Goal: Task Accomplishment & Management: Complete application form

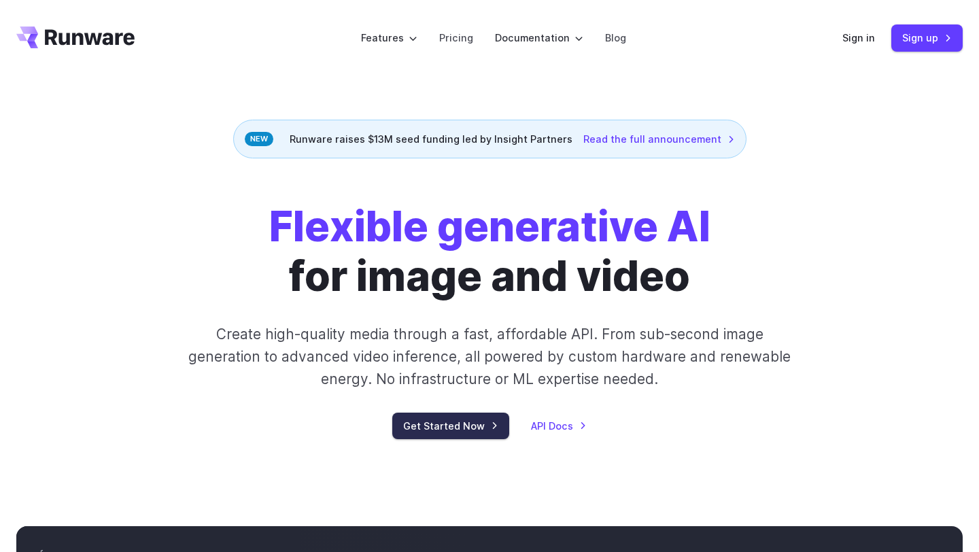
click at [435, 419] on link "Get Started Now" at bounding box center [450, 426] width 117 height 27
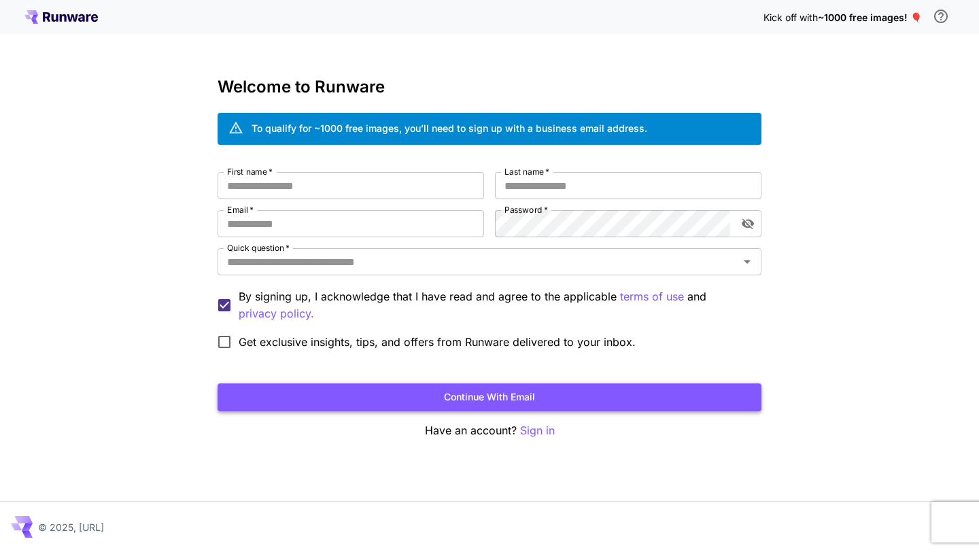
click at [465, 389] on button "Continue with email" at bounding box center [489, 397] width 544 height 28
click at [370, 190] on input "First name   *" at bounding box center [350, 185] width 266 height 27
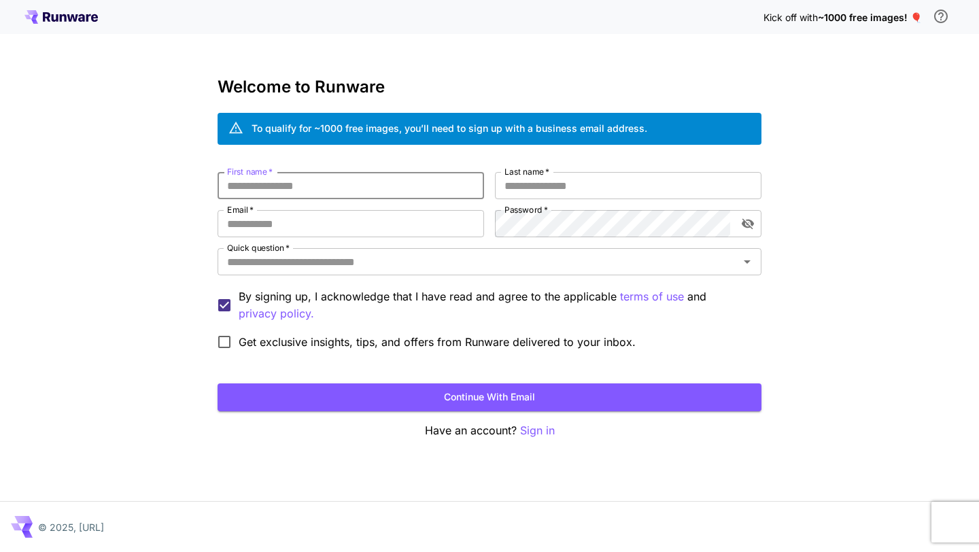
click at [367, 196] on input "First name   *" at bounding box center [350, 185] width 266 height 27
click at [804, 206] on div "Kick off with ~1000 free images! 🎈 Welcome to Runware To qualify for ~1000 free…" at bounding box center [489, 276] width 979 height 552
click at [542, 434] on p "Sign in" at bounding box center [537, 430] width 35 height 17
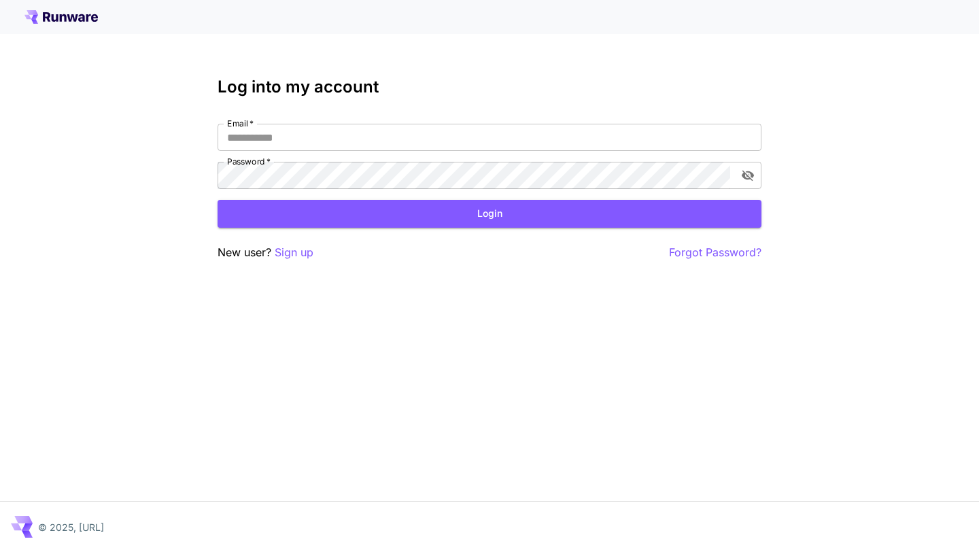
click at [239, 258] on p "New user? Sign up" at bounding box center [265, 252] width 96 height 17
click at [287, 248] on p "Sign up" at bounding box center [294, 252] width 39 height 17
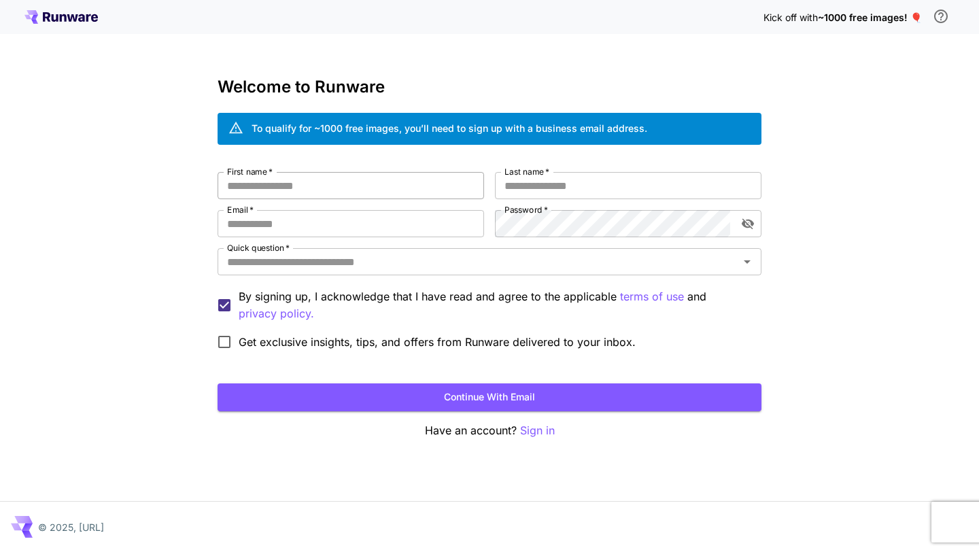
click at [298, 190] on input "First name   *" at bounding box center [350, 185] width 266 height 27
